Goal: Check status: Check status

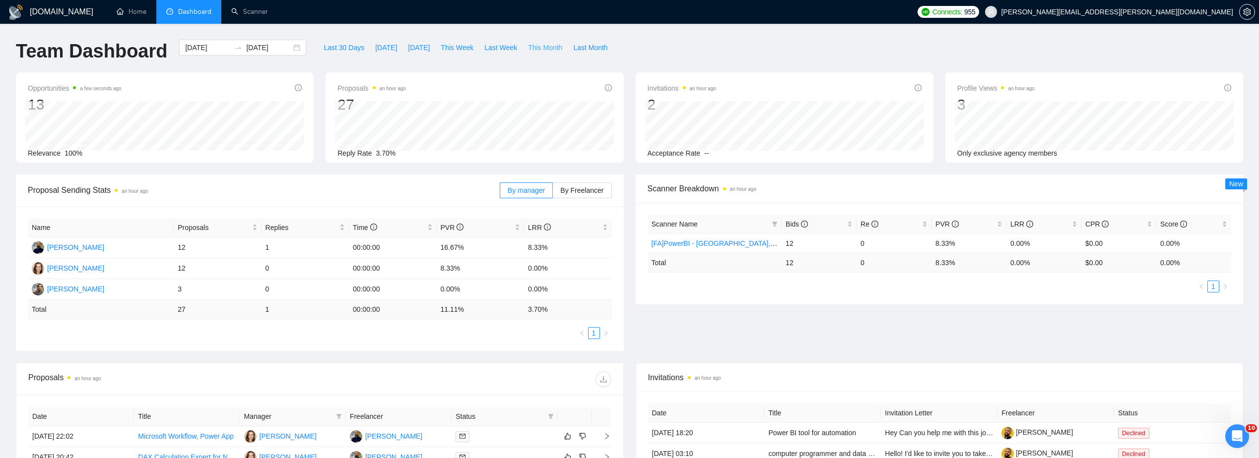
click at [533, 47] on span "This Month" at bounding box center [545, 47] width 34 height 11
type input "[DATE]"
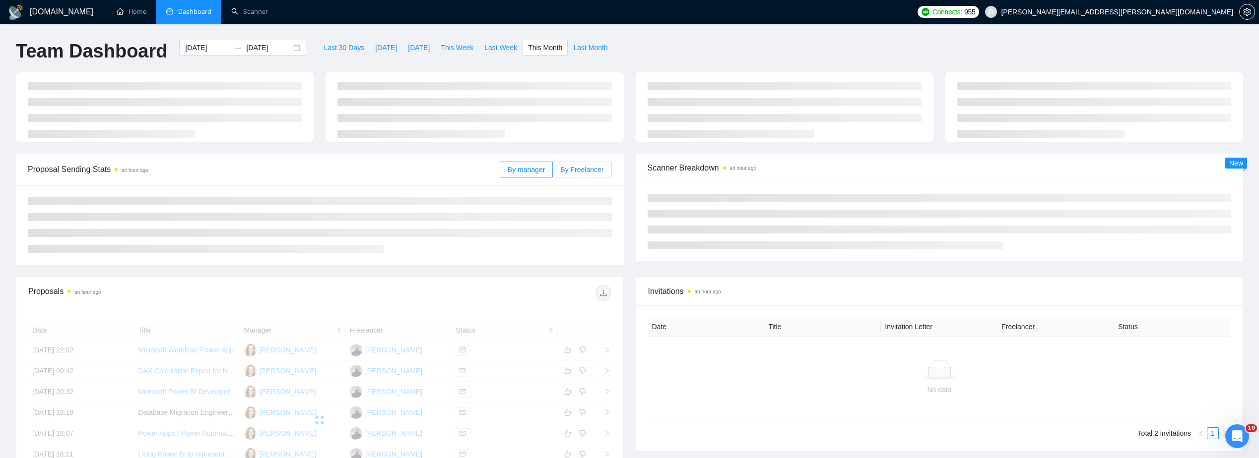
click at [586, 170] on main "Team Dashboard [DATE] [DATE] Last 30 Days [DATE] [DATE] This Week Last Week Thi…" at bounding box center [629, 316] width 1227 height 553
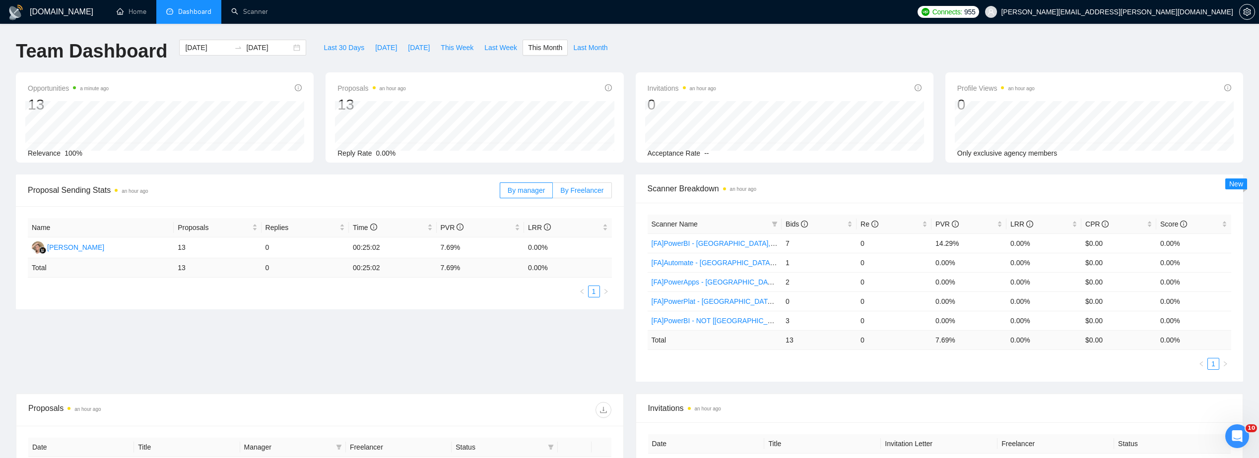
click at [600, 188] on span "By Freelancer" at bounding box center [581, 191] width 43 height 8
click at [553, 193] on input "By Freelancer" at bounding box center [553, 193] width 0 height 0
click at [573, 44] on span "Last Month" at bounding box center [590, 47] width 34 height 11
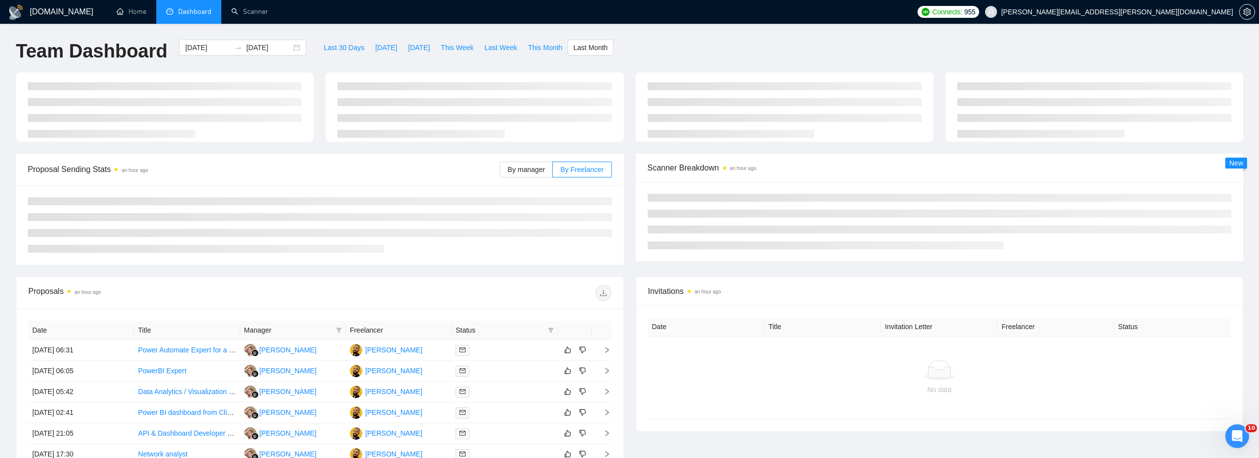
type input "[DATE]"
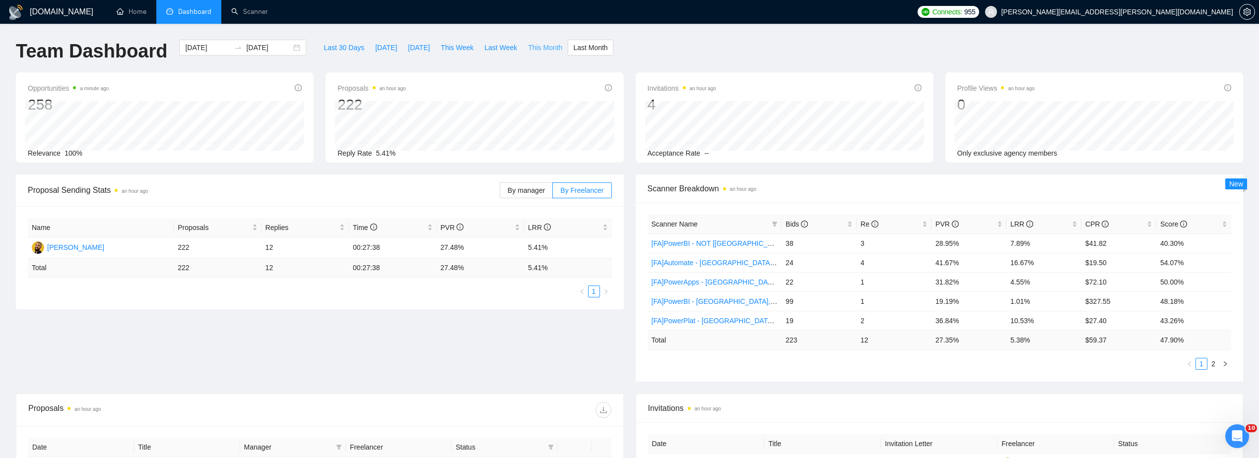
click at [532, 50] on span "This Month" at bounding box center [545, 47] width 34 height 11
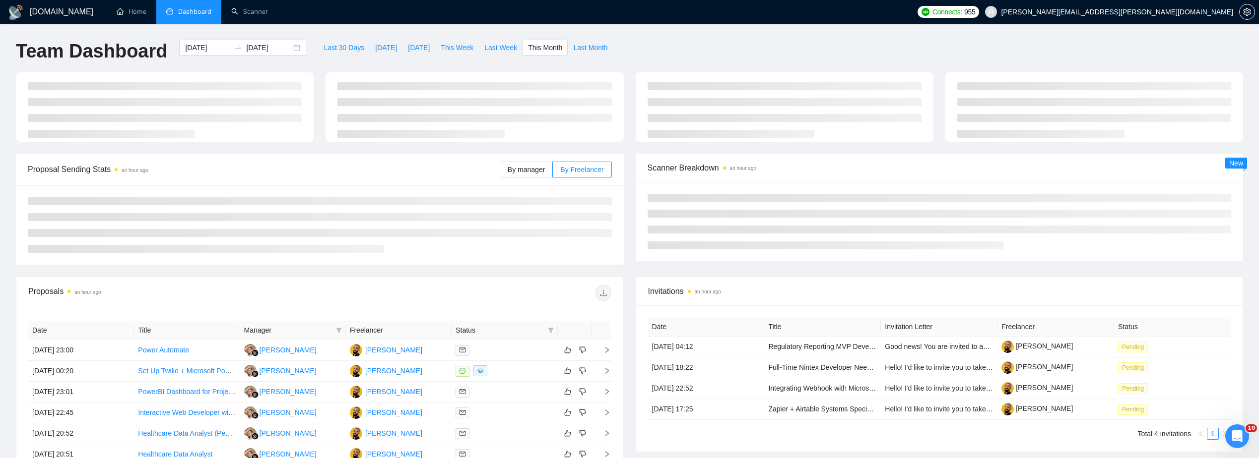
type input "[DATE]"
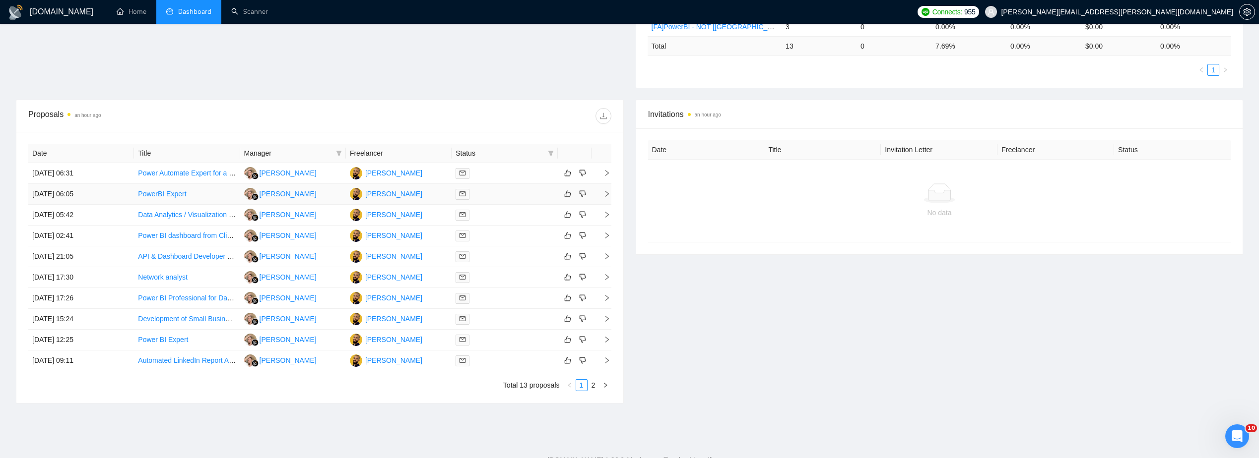
scroll to position [298, 0]
